Goal: Task Accomplishment & Management: Manage account settings

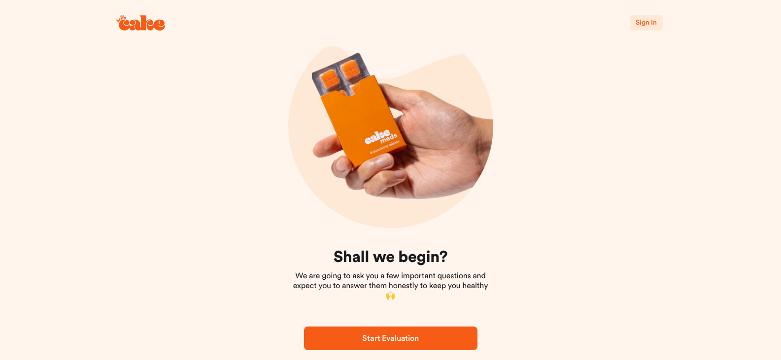
scroll to position [62, 0]
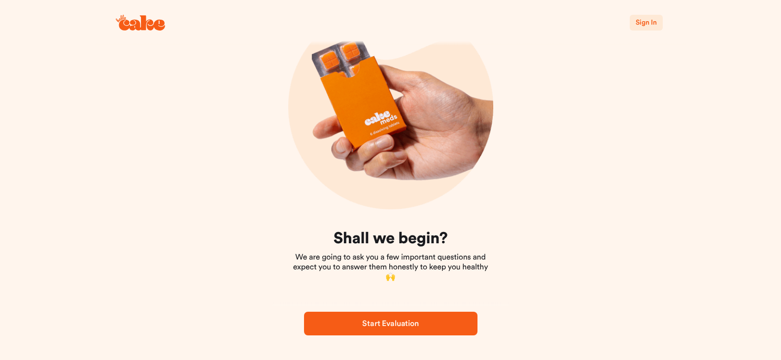
click at [644, 14] on div "Sign In" at bounding box center [390, 22] width 591 height 45
click at [640, 25] on span "Sign In" at bounding box center [645, 22] width 21 height 7
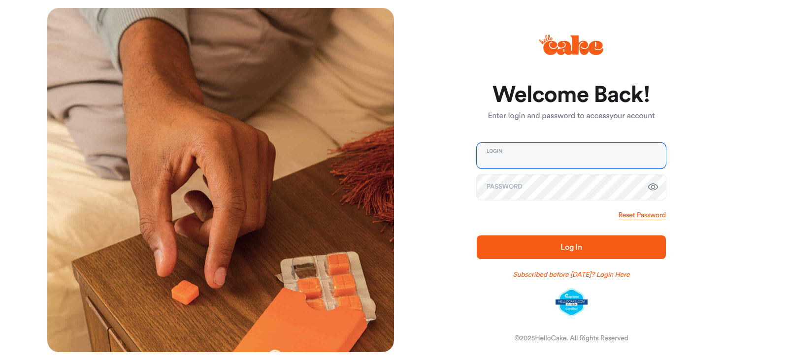
type input "**********"
click at [565, 246] on span "Log In" at bounding box center [571, 247] width 22 height 8
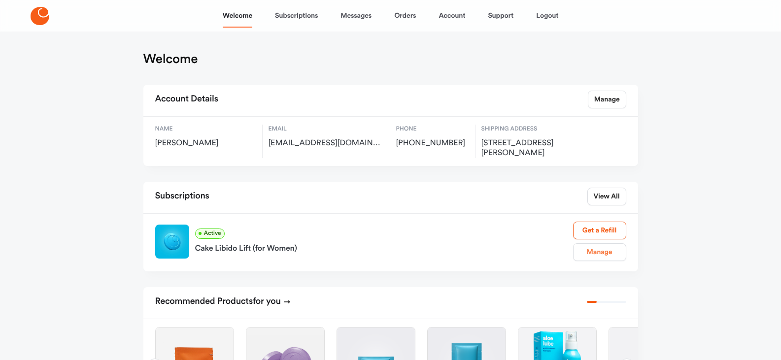
click at [598, 252] on link "Manage" at bounding box center [599, 252] width 53 height 18
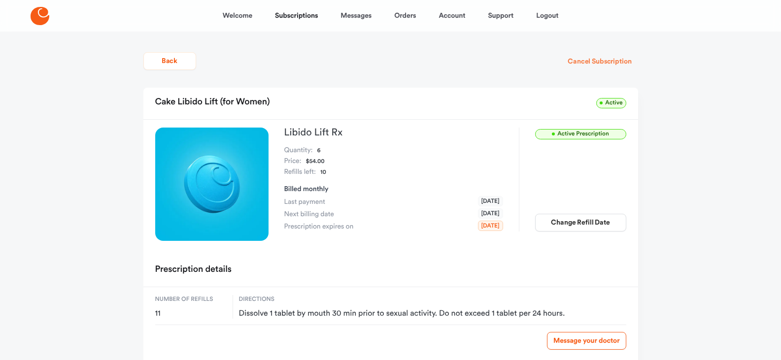
click at [581, 61] on button "Cancel Subscription" at bounding box center [599, 62] width 76 height 18
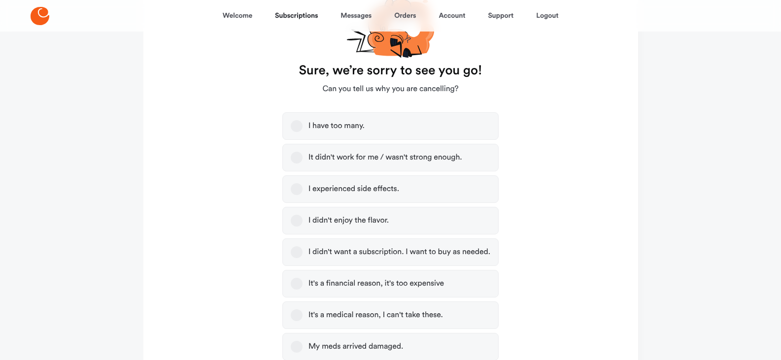
scroll to position [148, 0]
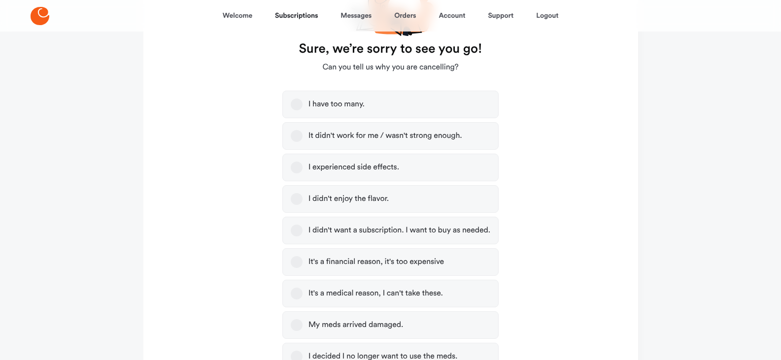
click at [351, 135] on div "It didn't work for me / wasn't strong enough." at bounding box center [385, 136] width 154 height 10
click at [302, 135] on button "It didn't work for me / wasn't strong enough." at bounding box center [297, 136] width 12 height 12
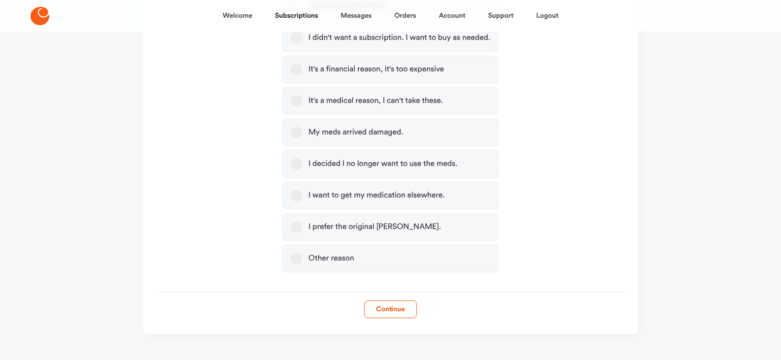
scroll to position [345, 0]
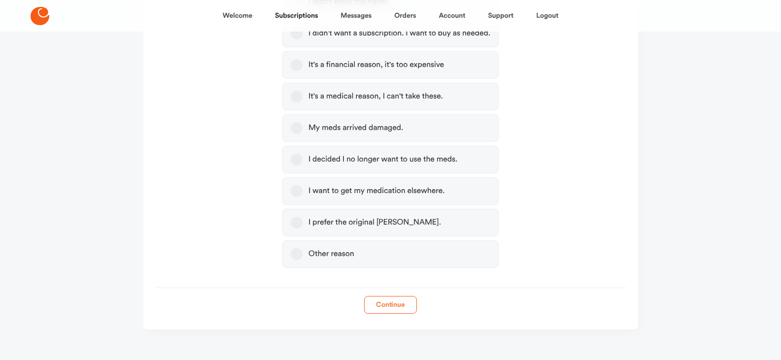
click at [389, 306] on button "Continue" at bounding box center [390, 305] width 53 height 18
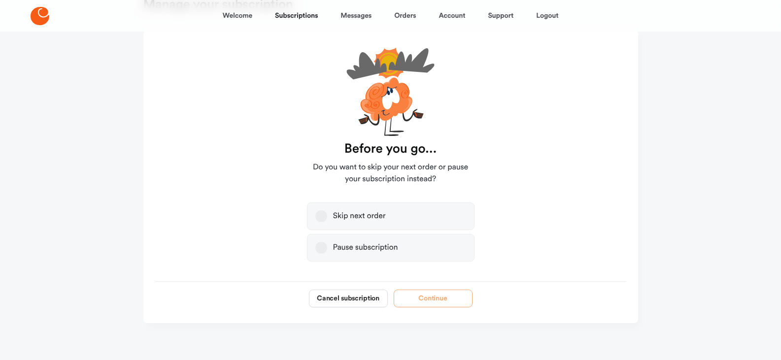
scroll to position [57, 0]
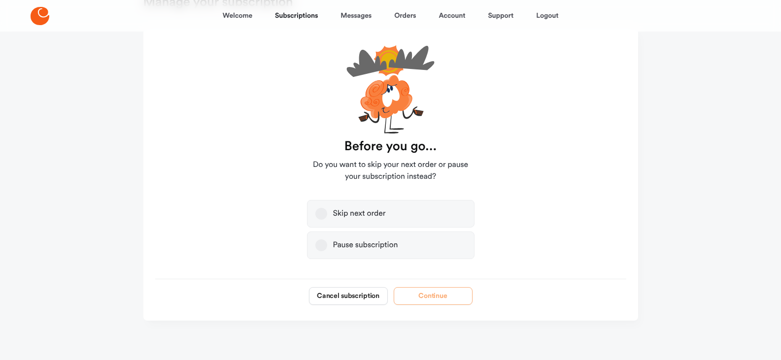
click at [354, 240] on div "Pause subscription" at bounding box center [365, 245] width 65 height 10
click at [327, 240] on button "Pause subscription" at bounding box center [321, 245] width 12 height 12
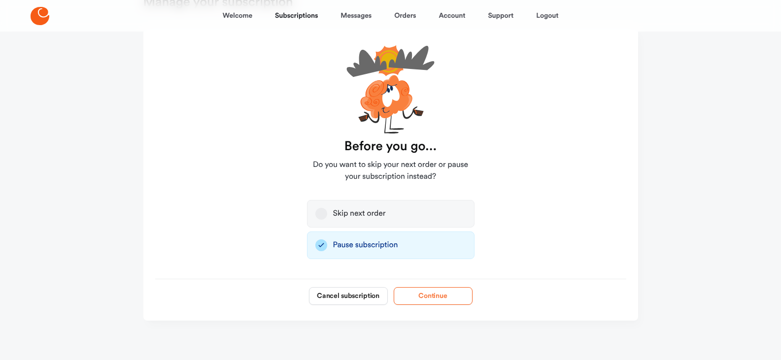
click at [434, 300] on button "Continue" at bounding box center [432, 296] width 79 height 18
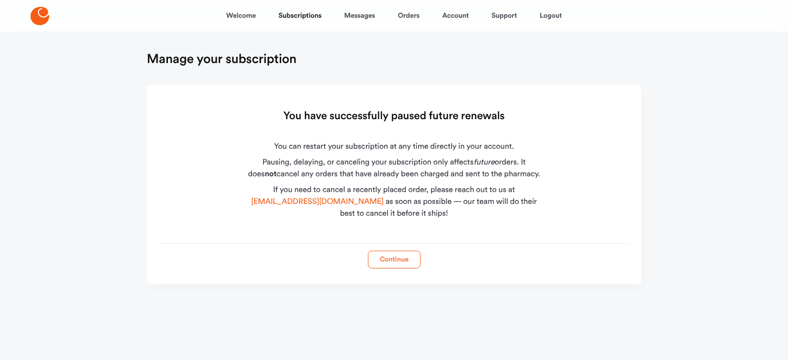
click at [395, 261] on button "Continue" at bounding box center [394, 260] width 53 height 18
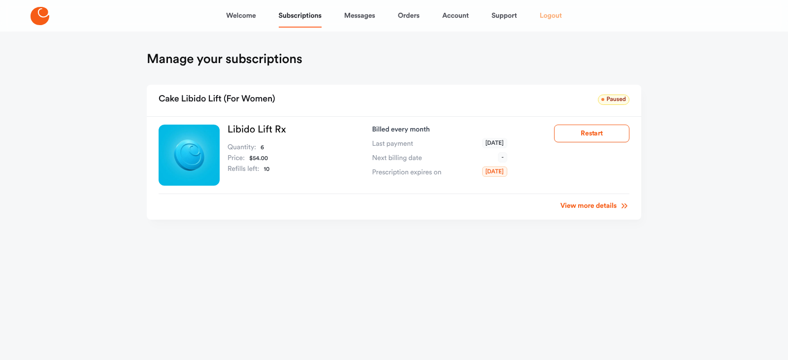
click at [553, 16] on link "Logout" at bounding box center [551, 16] width 22 height 24
